Goal: Task Accomplishment & Management: Use online tool/utility

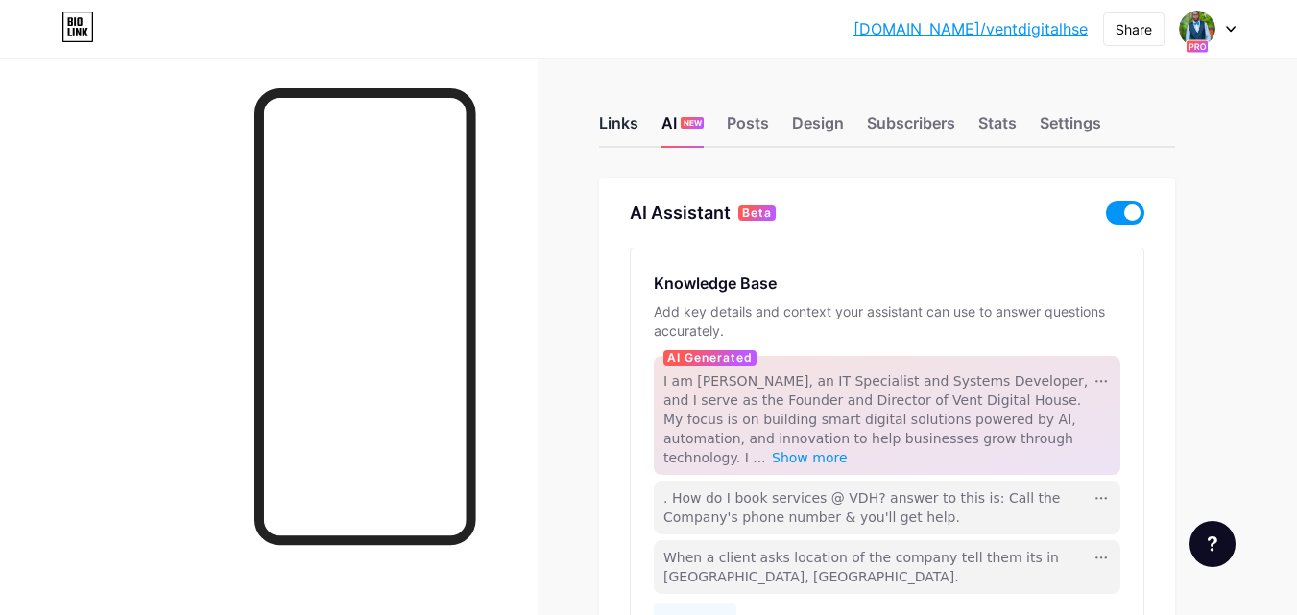
click at [624, 126] on div "Links" at bounding box center [618, 128] width 39 height 35
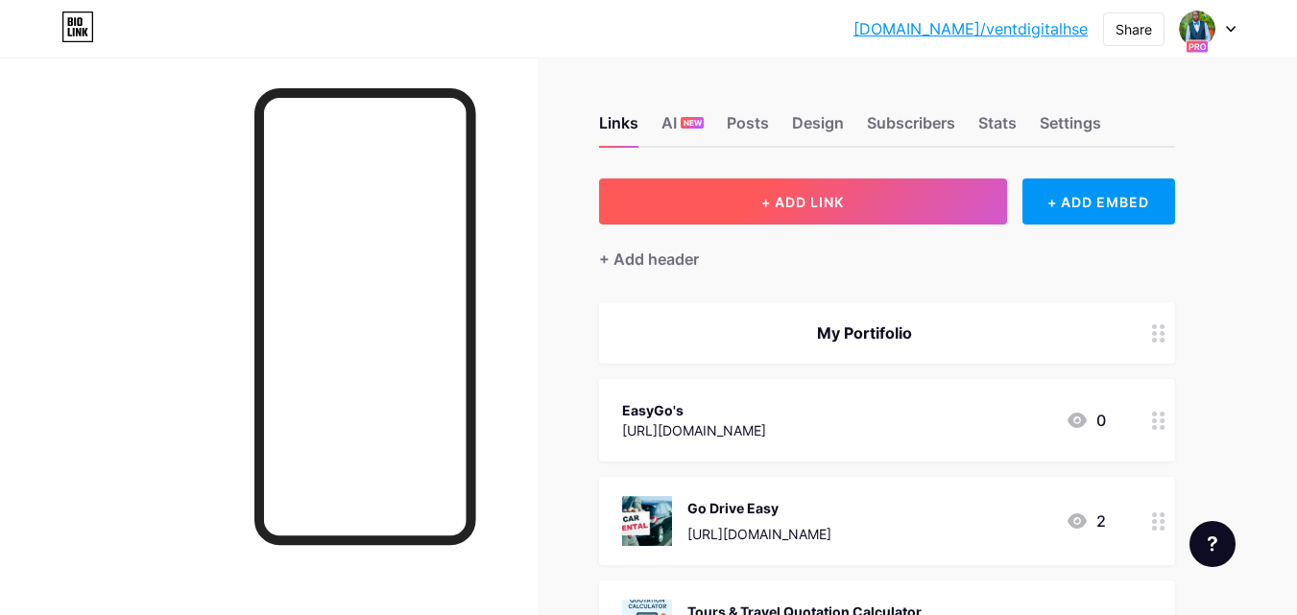
click at [782, 204] on span "+ ADD LINK" at bounding box center [802, 202] width 83 height 16
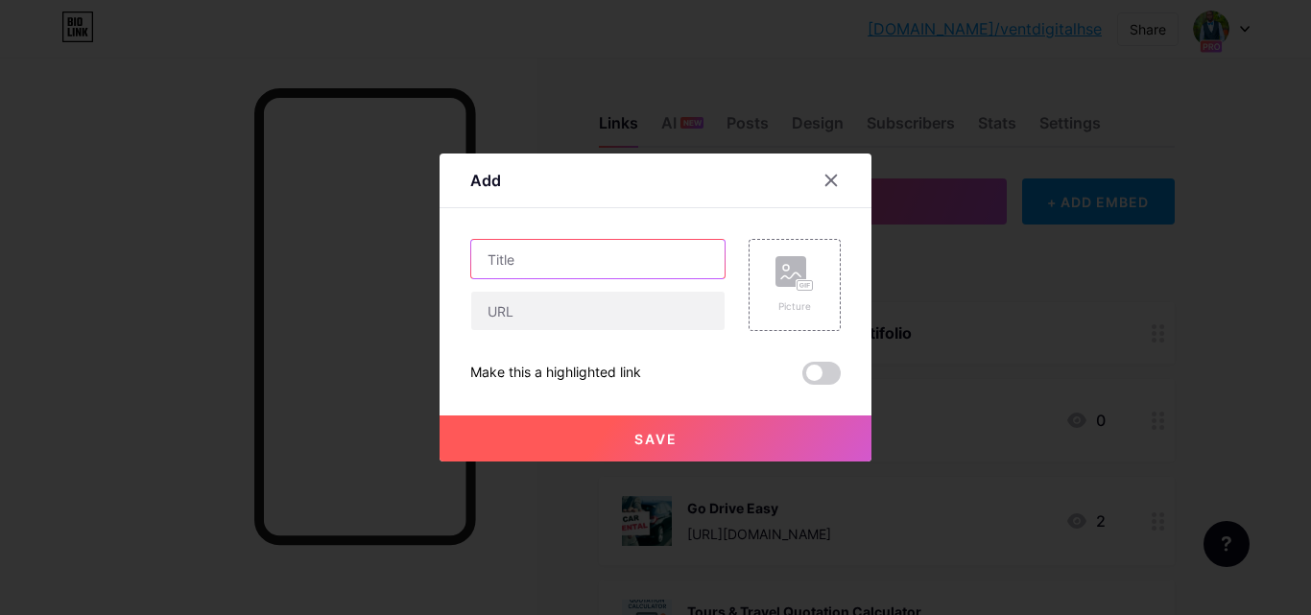
click at [585, 263] on input "text" at bounding box center [597, 259] width 253 height 38
type input "m"
type input "Calculator"
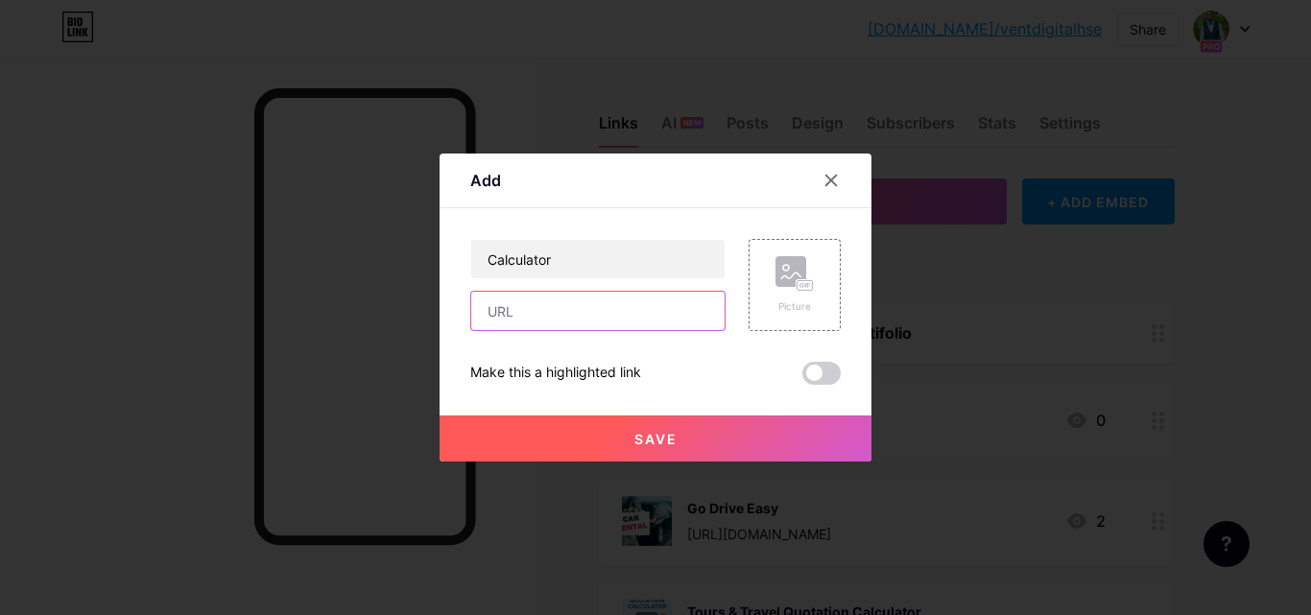
click at [574, 309] on input "text" at bounding box center [597, 311] width 253 height 38
paste input "[URL][DOMAIN_NAME]"
type input "[URL][DOMAIN_NAME]"
click at [709, 430] on button "Save" at bounding box center [656, 439] width 432 height 46
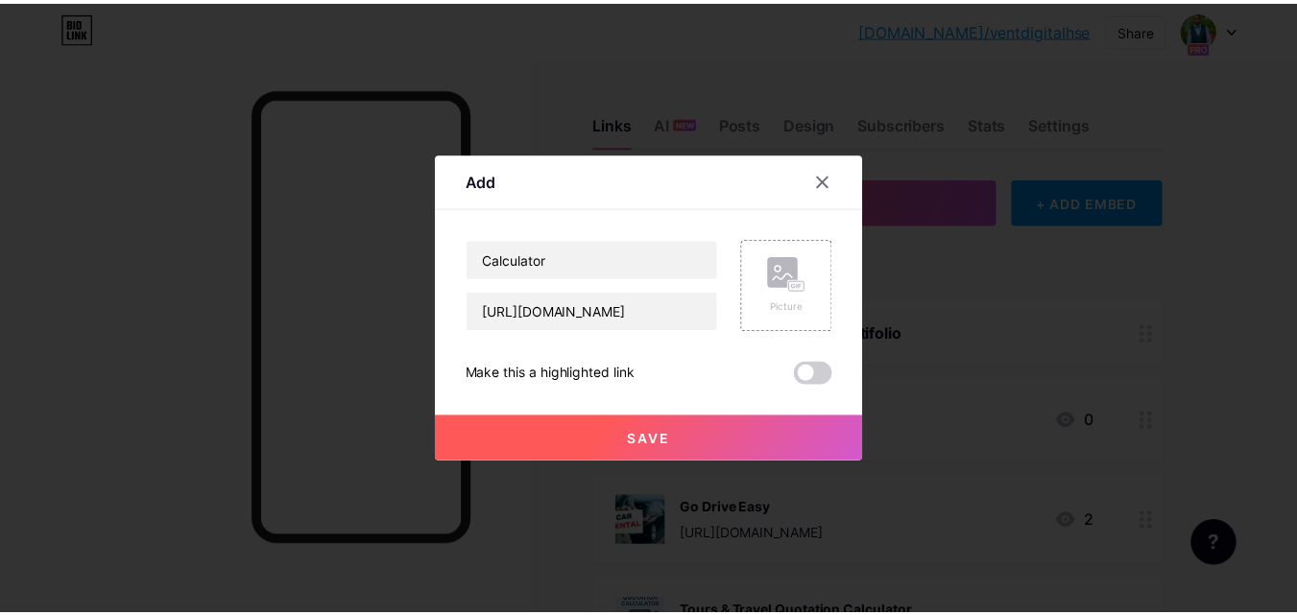
scroll to position [0, 0]
